Goal: Book appointment/travel/reservation

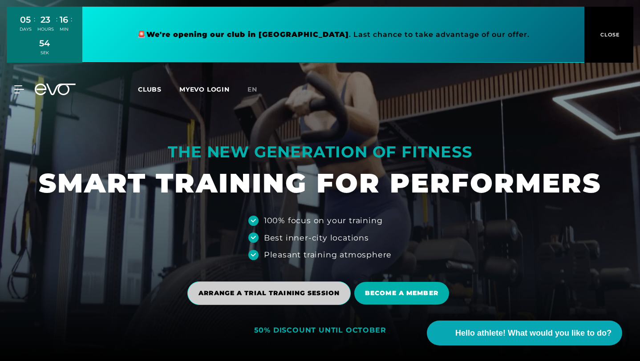
click at [231, 287] on span "ARRANGE A TRIAL TRAINING SESSION" at bounding box center [268, 294] width 163 height 24
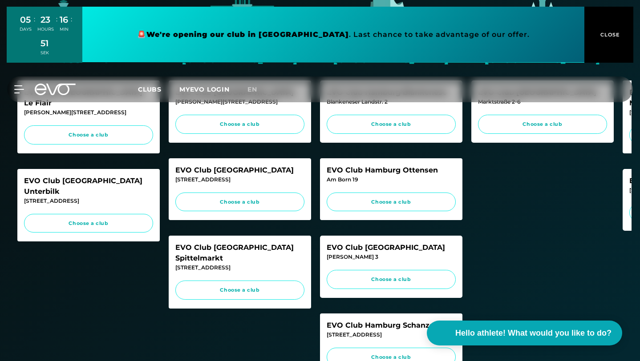
scroll to position [378, 0]
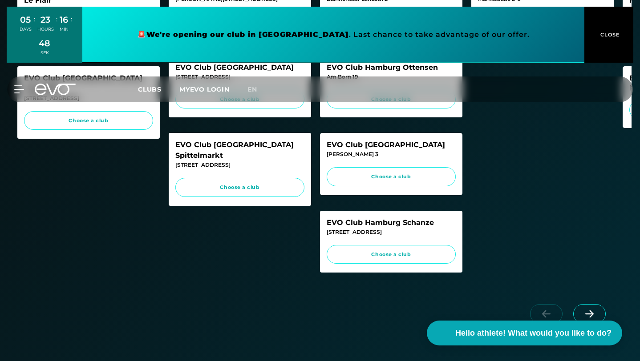
click at [395, 258] on font "Choose a club" at bounding box center [391, 254] width 40 height 6
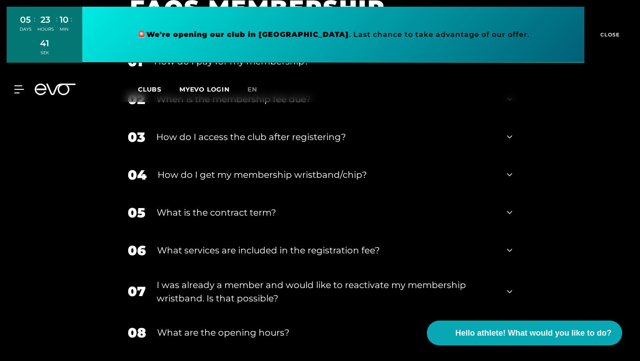
scroll to position [1161, 0]
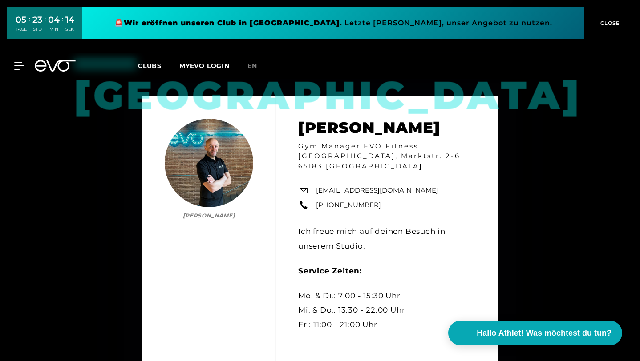
scroll to position [673, 0]
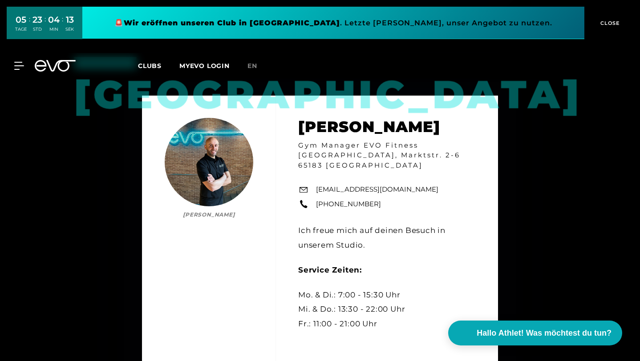
click at [482, 25] on link at bounding box center [333, 23] width 502 height 32
click at [612, 22] on span "CLOSE" at bounding box center [609, 23] width 22 height 8
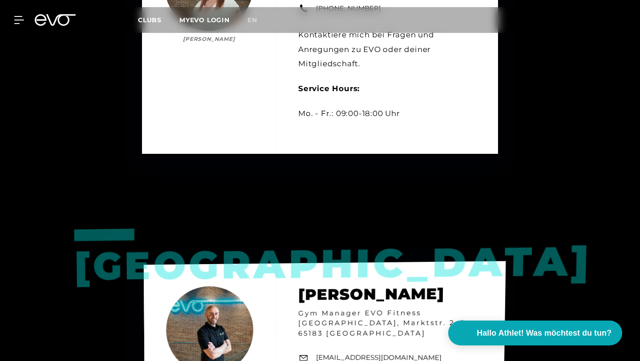
scroll to position [379, 0]
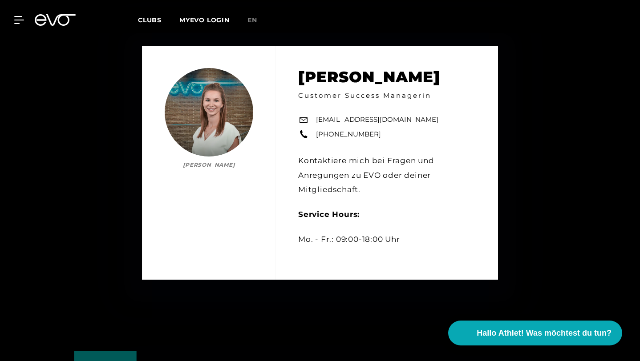
click at [41, 122] on div "[PERSON_NAME] [PERSON_NAME] Customer Success Managerin [EMAIL_ADDRESS][DOMAIN_N…" at bounding box center [320, 162] width 640 height 361
